Goal: Find specific page/section: Find specific page/section

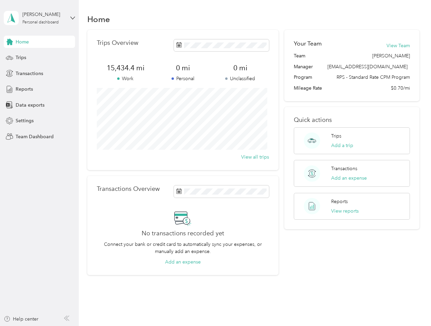
click at [215, 163] on div "Trips Overview 15,434.4 mi Work 0 mi Personal 0 mi Unclassified View all trips" at bounding box center [182, 100] width 191 height 140
click at [39, 18] on div "[PERSON_NAME]" at bounding box center [43, 14] width 42 height 7
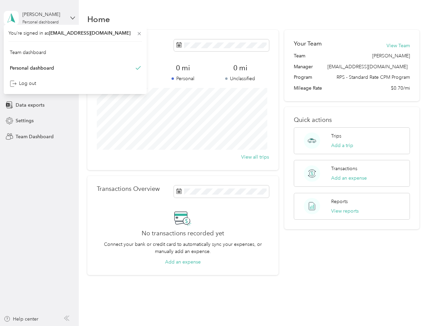
click at [39, 42] on div "You’re signed in as [EMAIL_ADDRESS][DOMAIN_NAME] Team dashboard Personal dashbo…" at bounding box center [75, 59] width 143 height 69
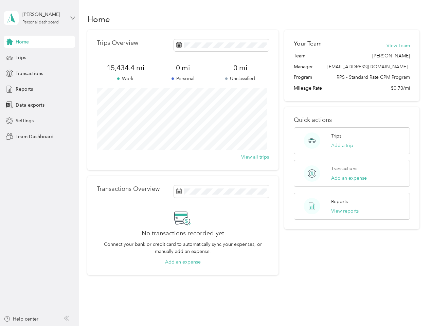
click at [9, 42] on div "You’re signed in as [EMAIL_ADDRESS][DOMAIN_NAME] Team dashboard Personal dashbo…" at bounding box center [75, 59] width 143 height 69
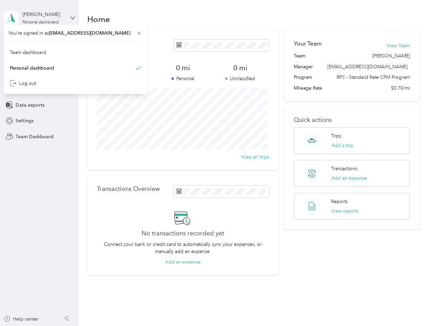
click at [39, 58] on div "Trips" at bounding box center [39, 58] width 71 height 12
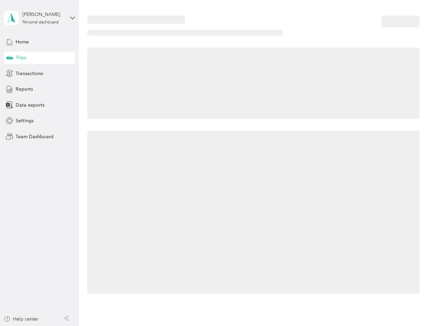
click at [9, 58] on icon at bounding box center [9, 57] width 7 height 3
click at [39, 73] on span "Transactions" at bounding box center [29, 73] width 27 height 7
click at [9, 73] on icon at bounding box center [9, 73] width 7 height 7
click at [39, 89] on div "Reports" at bounding box center [39, 89] width 71 height 12
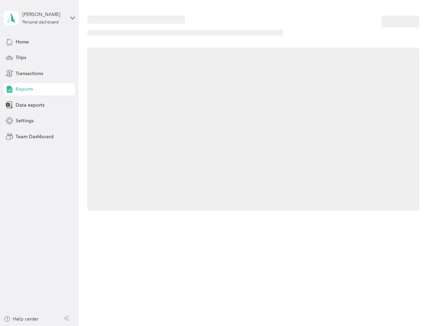
click at [9, 89] on icon at bounding box center [9, 88] width 7 height 7
